Goal: Navigation & Orientation: Understand site structure

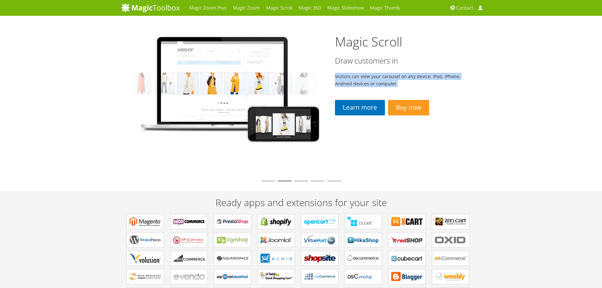
drag, startPoint x: 333, startPoint y: 76, endPoint x: 410, endPoint y: 82, distance: 77.3
click at [410, 82] on div "Magic Scroll Draw customers in Visitors can view your carousel on any device: i…" at bounding box center [400, 87] width 162 height 142
click at [410, 82] on p "Visitors can view your carousel on any device: iPad, iPhone, Android devices or…" at bounding box center [400, 80] width 130 height 15
click at [301, 181] on li at bounding box center [301, 180] width 14 height 1
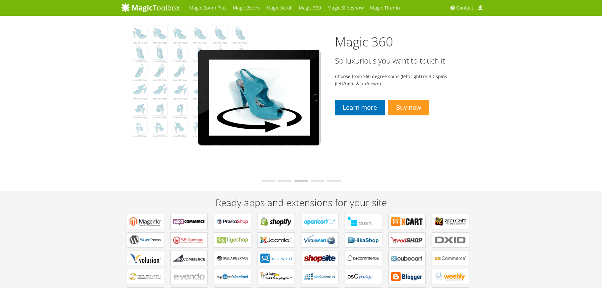
click at [321, 181] on li at bounding box center [317, 180] width 14 height 1
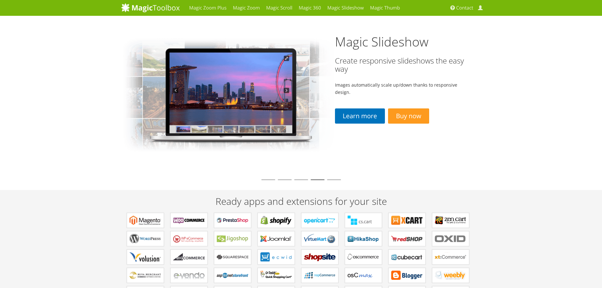
click at [330, 180] on li at bounding box center [334, 179] width 14 height 1
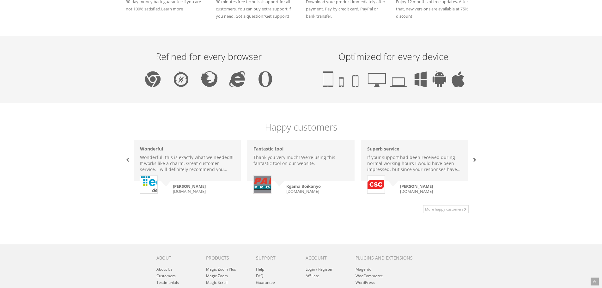
scroll to position [423, 0]
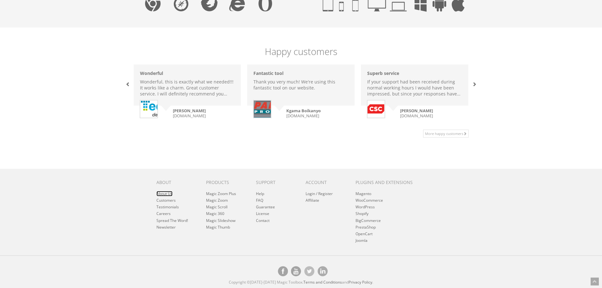
click at [168, 194] on link "About Us" at bounding box center [164, 193] width 16 height 5
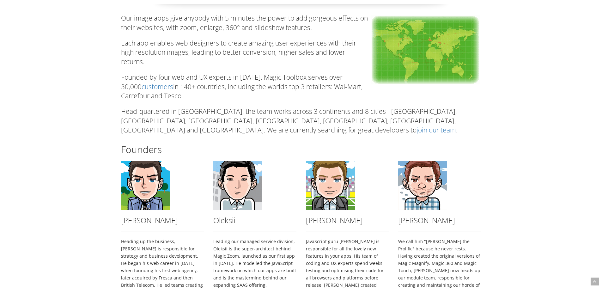
scroll to position [189, 0]
